Goal: Share content

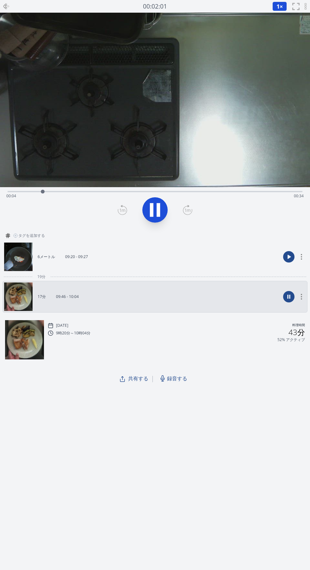
click at [302, 256] on circle at bounding box center [301, 256] width 1 height 1
click at [294, 292] on font "アーカイブする" at bounding box center [293, 287] width 9 height 25
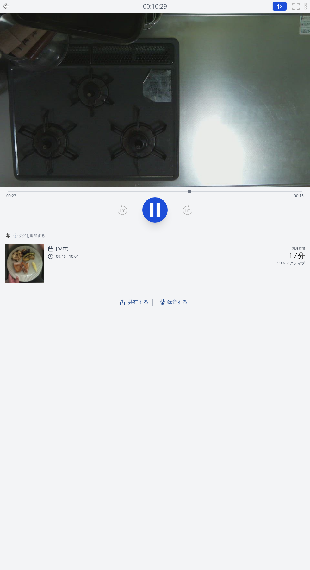
click at [73, 191] on div "経過時間: 00:23 残り時間: 00:15" at bounding box center [155, 196] width 298 height 10
click at [53, 192] on div "経過時間: 00:10 残り時間: 00:28" at bounding box center [155, 196] width 298 height 10
click at [33, 198] on div "経過時間: 00:06 残り時間: 00:31" at bounding box center [155, 196] width 298 height 10
click at [150, 211] on icon at bounding box center [151, 210] width 3 height 14
click at [99, 186] on video at bounding box center [155, 100] width 310 height 174
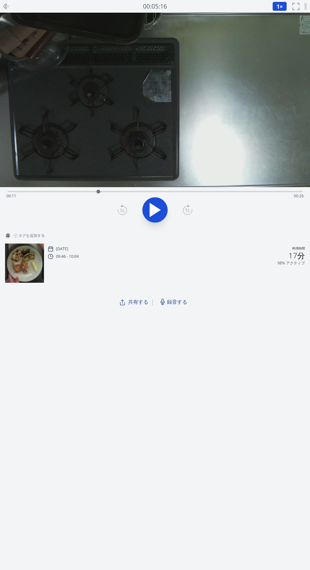
click at [155, 209] on icon at bounding box center [155, 209] width 10 height 13
click at [145, 213] on button at bounding box center [154, 209] width 25 height 25
click at [151, 216] on icon at bounding box center [155, 209] width 10 height 13
click at [152, 210] on icon at bounding box center [151, 210] width 3 height 14
click at [139, 192] on div at bounding box center [141, 192] width 4 height 4
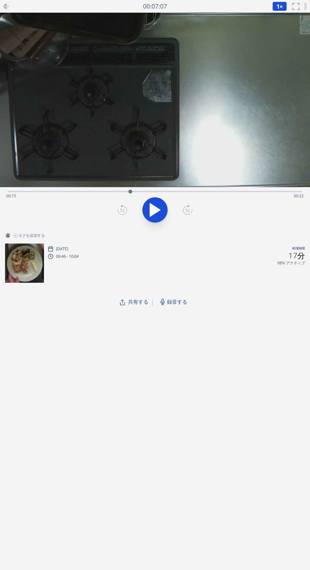
click at [153, 213] on icon at bounding box center [155, 209] width 10 height 13
click at [152, 210] on icon at bounding box center [151, 210] width 3 height 14
click at [152, 214] on icon at bounding box center [155, 209] width 10 height 13
click at [150, 215] on icon at bounding box center [151, 210] width 3 height 14
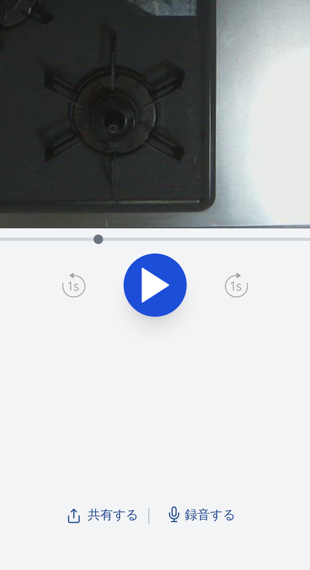
click at [154, 211] on icon at bounding box center [155, 209] width 10 height 13
click at [154, 211] on icon at bounding box center [155, 210] width 18 height 18
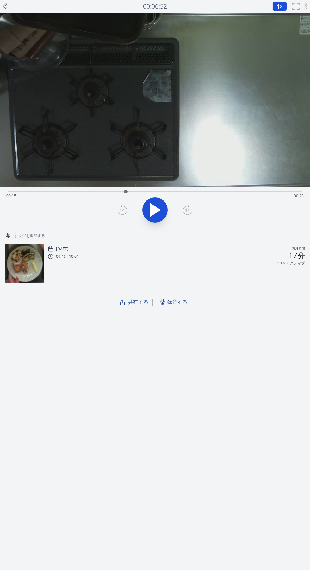
click at [152, 208] on icon at bounding box center [155, 209] width 10 height 13
click at [153, 217] on icon at bounding box center [155, 210] width 18 height 18
click at [150, 215] on icon at bounding box center [155, 209] width 10 height 13
click at [154, 215] on icon at bounding box center [155, 210] width 18 height 18
click at [244, 192] on div "経過時間: 00:30 残り時間: 00:07" at bounding box center [155, 196] width 298 height 10
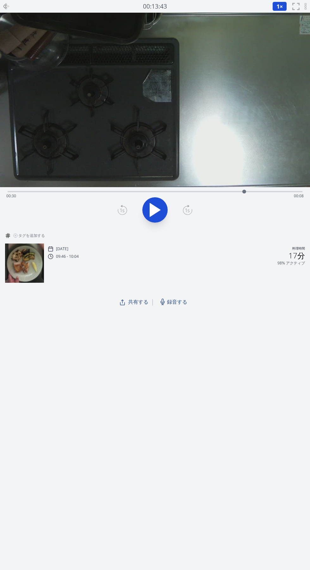
click at [217, 191] on div "経過時間: 00:30 残り時間: 00:08" at bounding box center [155, 196] width 298 height 10
click at [151, 211] on icon at bounding box center [155, 209] width 10 height 13
click at [148, 216] on icon at bounding box center [155, 210] width 18 height 18
click at [157, 218] on icon at bounding box center [155, 210] width 18 height 18
click at [158, 212] on icon at bounding box center [158, 210] width 3 height 14
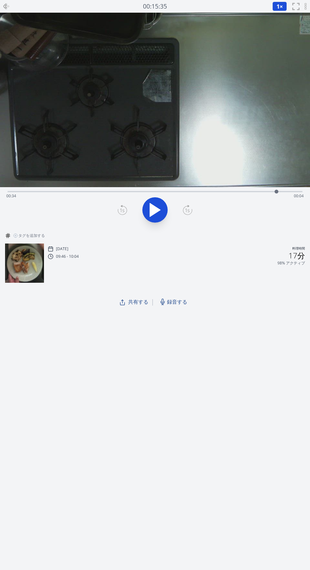
click at [177, 301] on font "録音する" at bounding box center [177, 301] width 20 height 7
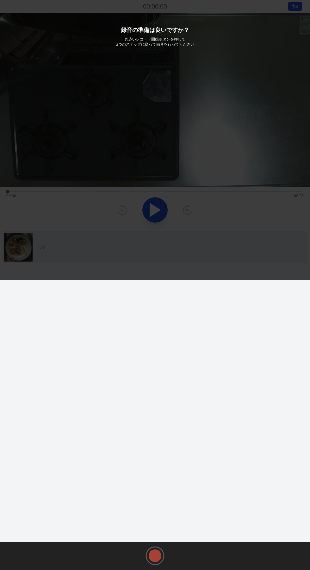
click at [155, 552] on rect at bounding box center [154, 555] width 9 height 9
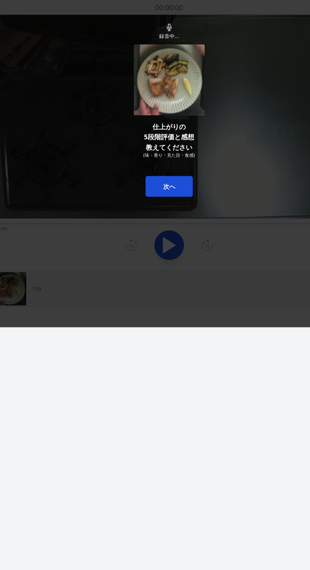
click at [152, 165] on button "次へ" at bounding box center [155, 160] width 41 height 18
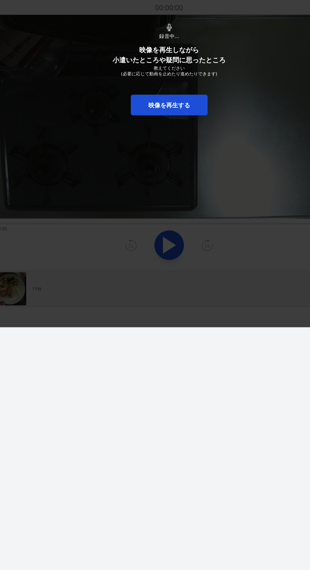
click at [140, 94] on link "映像を再生する" at bounding box center [155, 90] width 66 height 18
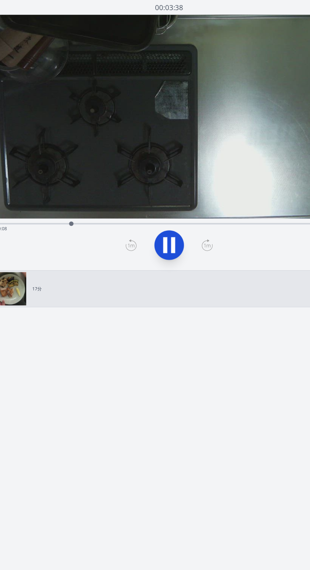
click at [147, 211] on icon at bounding box center [155, 210] width 18 height 18
click at [157, 219] on button at bounding box center [154, 209] width 25 height 25
click at [158, 212] on icon at bounding box center [158, 210] width 3 height 14
click at [154, 206] on icon at bounding box center [155, 209] width 10 height 13
click at [155, 207] on icon at bounding box center [155, 210] width 18 height 18
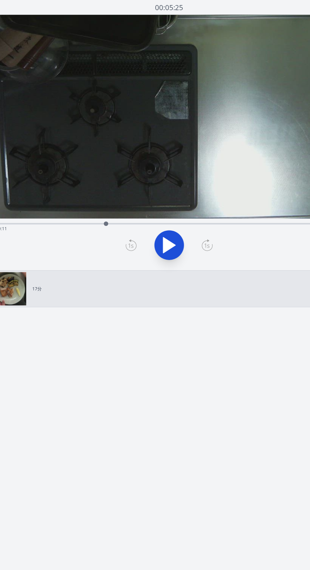
click at [155, 213] on icon at bounding box center [155, 209] width 10 height 13
click at [155, 211] on icon at bounding box center [155, 210] width 18 height 18
click at [154, 209] on icon at bounding box center [155, 209] width 10 height 13
click at [158, 207] on icon at bounding box center [158, 210] width 3 height 14
click at [159, 211] on icon at bounding box center [155, 209] width 10 height 13
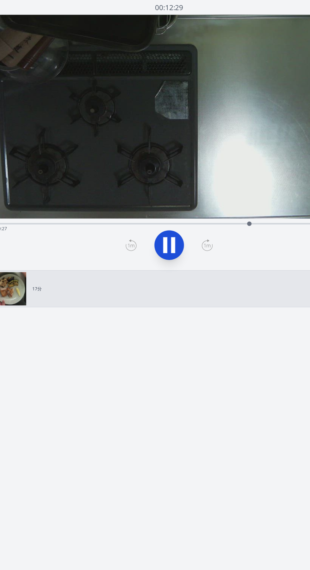
click at [157, 214] on icon at bounding box center [158, 210] width 3 height 14
click at [160, 212] on icon at bounding box center [155, 210] width 18 height 18
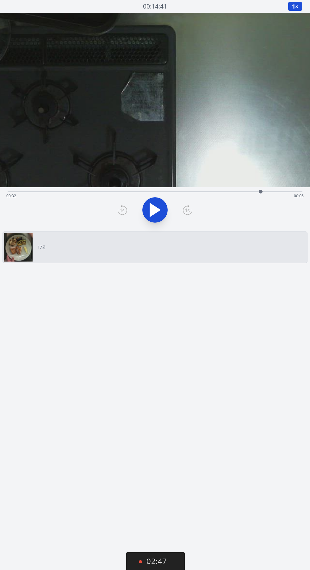
click at [149, 569] on button "02:47" at bounding box center [155, 561] width 59 height 19
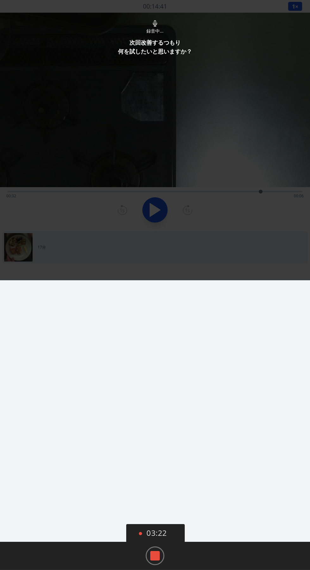
click at [155, 560] on rect at bounding box center [154, 555] width 9 height 9
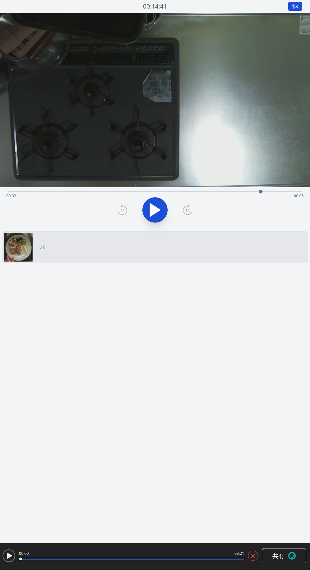
click at [274, 560] on font "共有" at bounding box center [279, 555] width 12 height 9
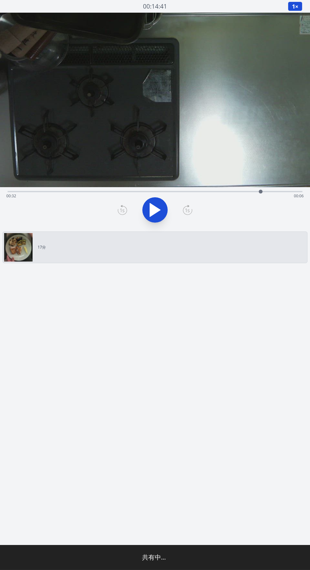
type input "**********"
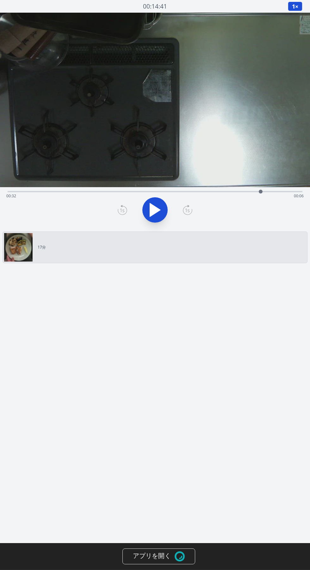
click at [151, 560] on font "アプリを開く" at bounding box center [152, 555] width 38 height 9
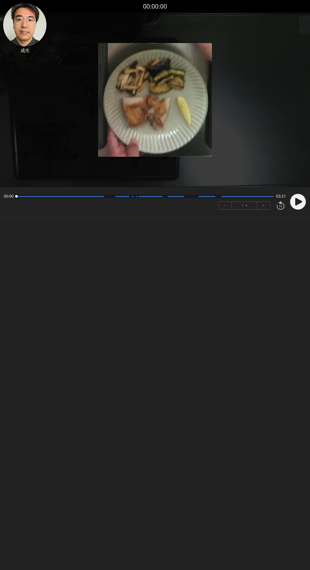
click at [297, 203] on icon at bounding box center [298, 202] width 7 height 8
